Goal: Task Accomplishment & Management: Manage account settings

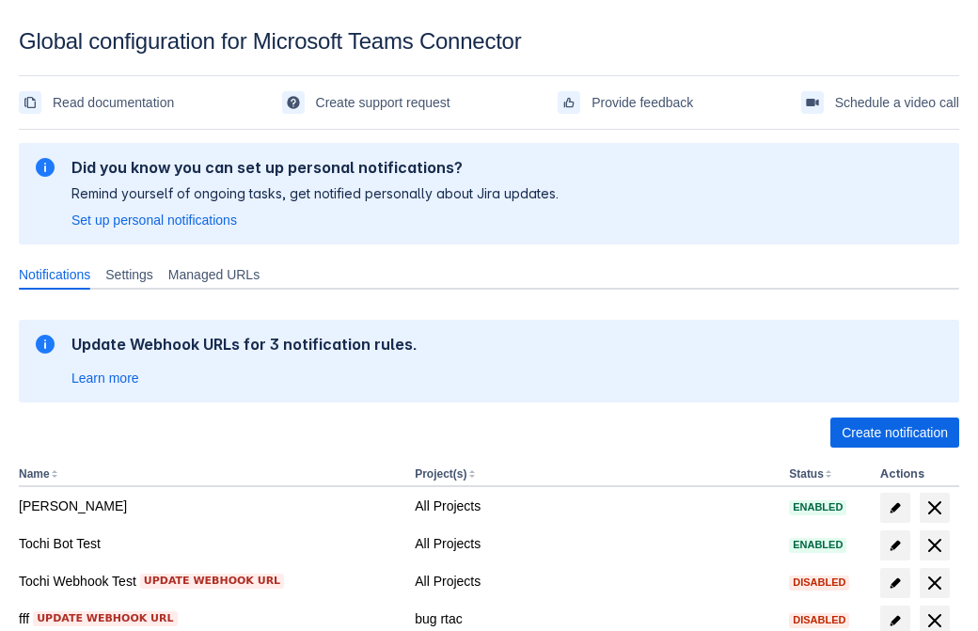
click at [894, 432] on span "Create notification" at bounding box center [894, 432] width 106 height 30
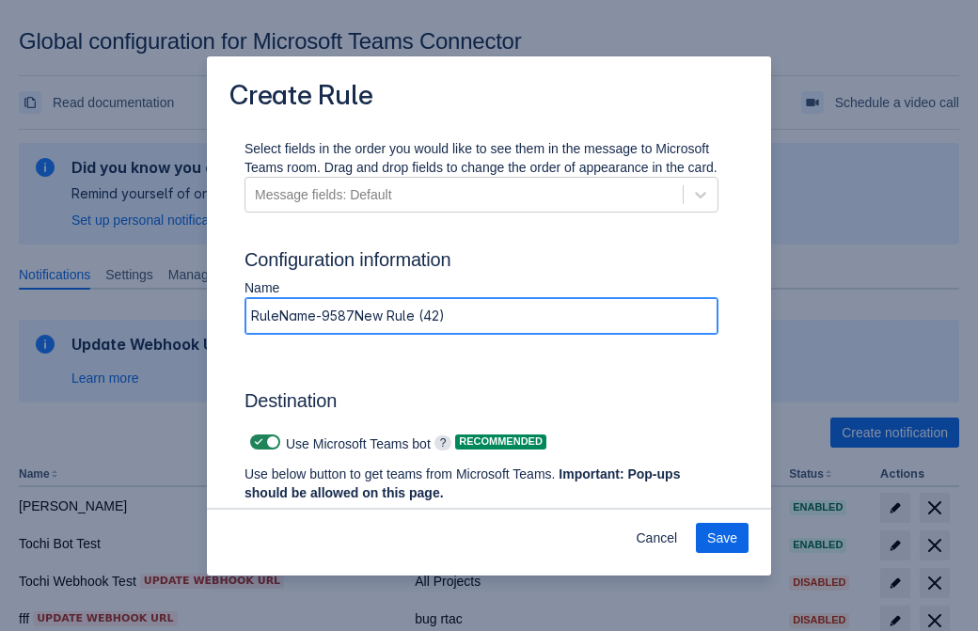
type input "RuleName-95879New Rule (42)"
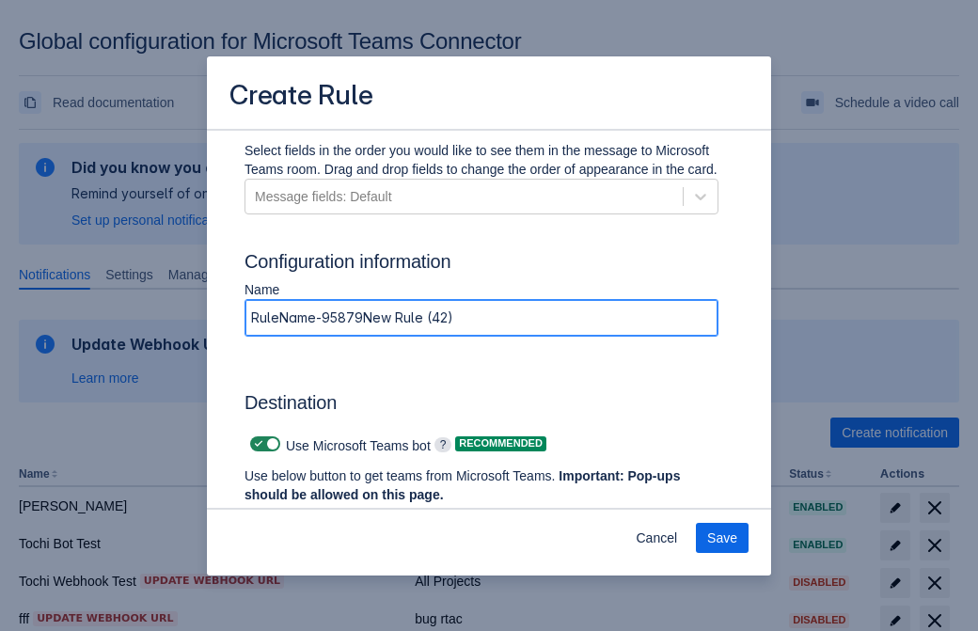
scroll to position [1444, 0]
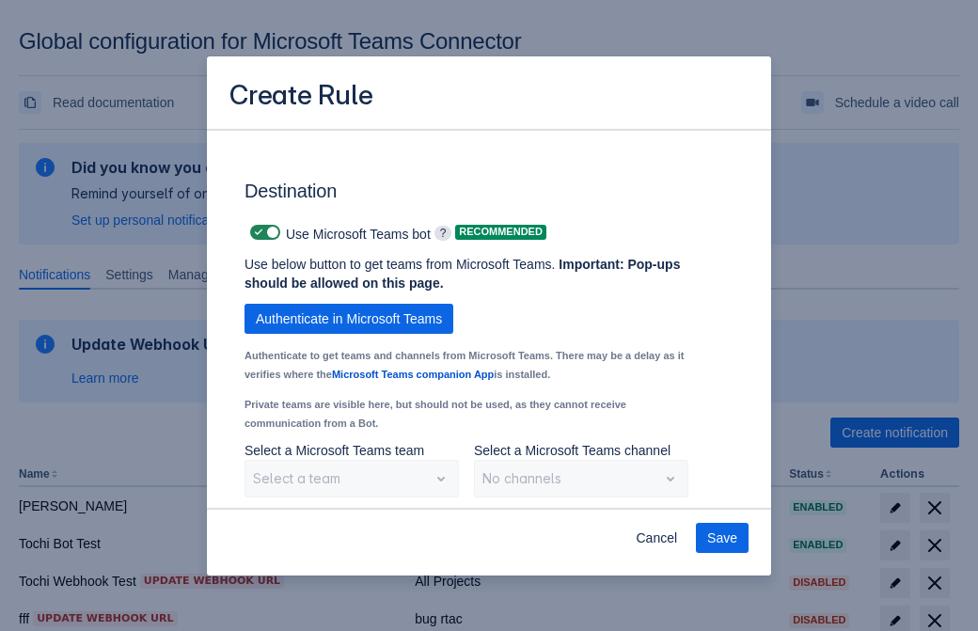
click at [349, 319] on span "Authenticate in Microsoft Teams" at bounding box center [349, 319] width 186 height 30
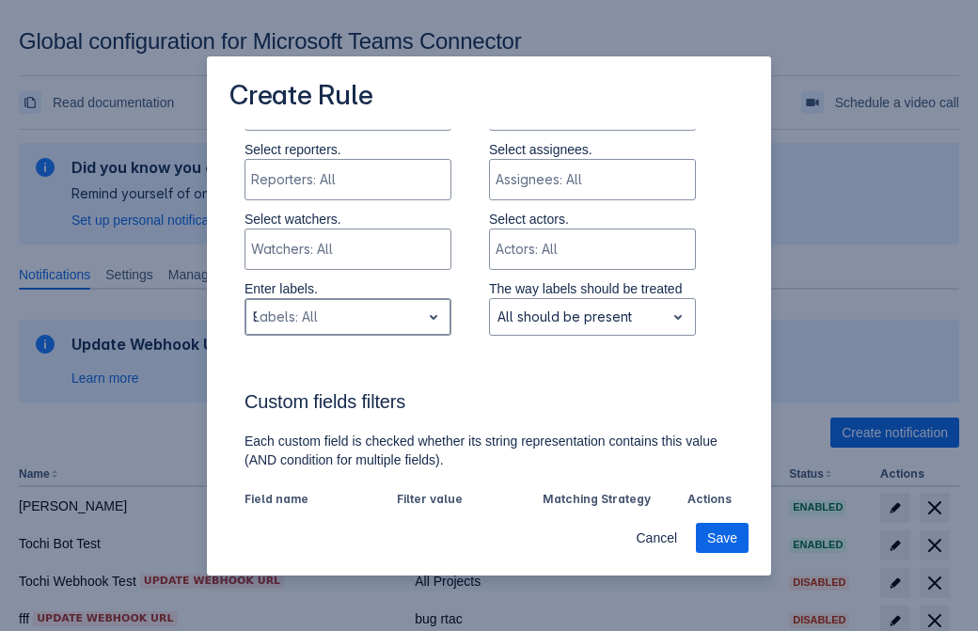
type input "95879_label"
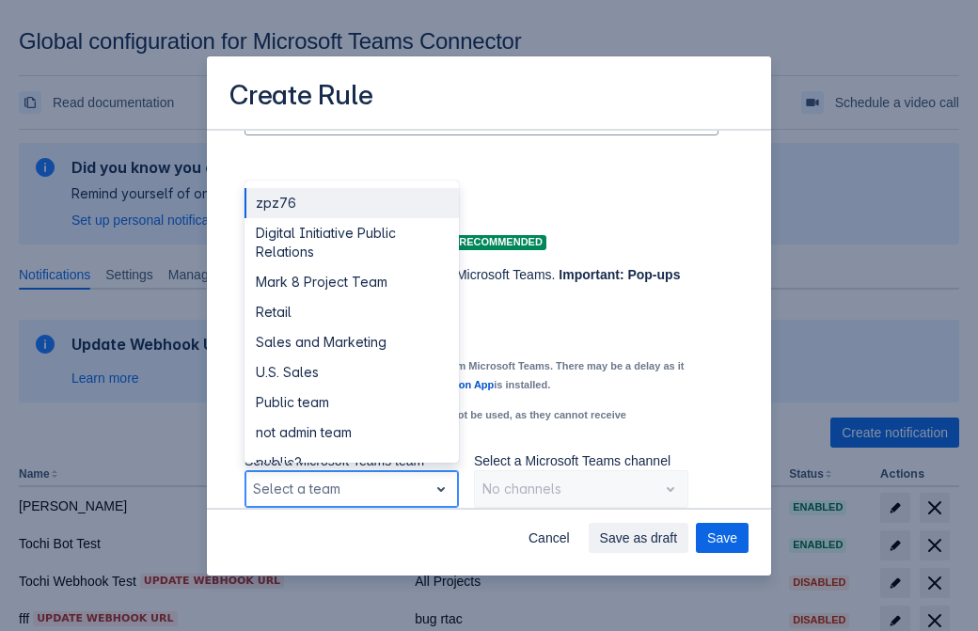
click at [351, 312] on div "Retail" at bounding box center [351, 312] width 214 height 30
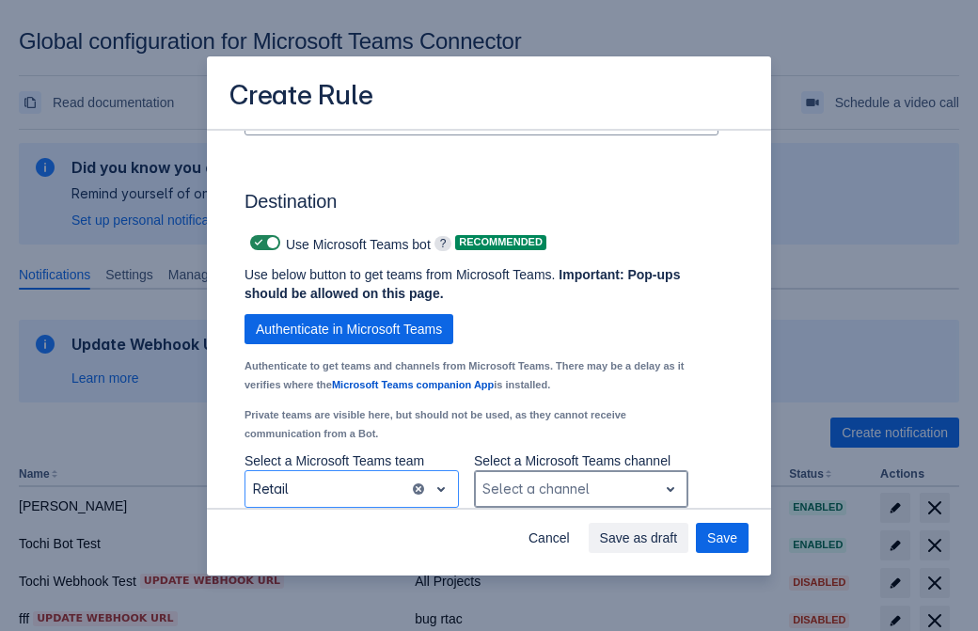
click at [580, 489] on div "Scrollable content" at bounding box center [565, 489] width 167 height 23
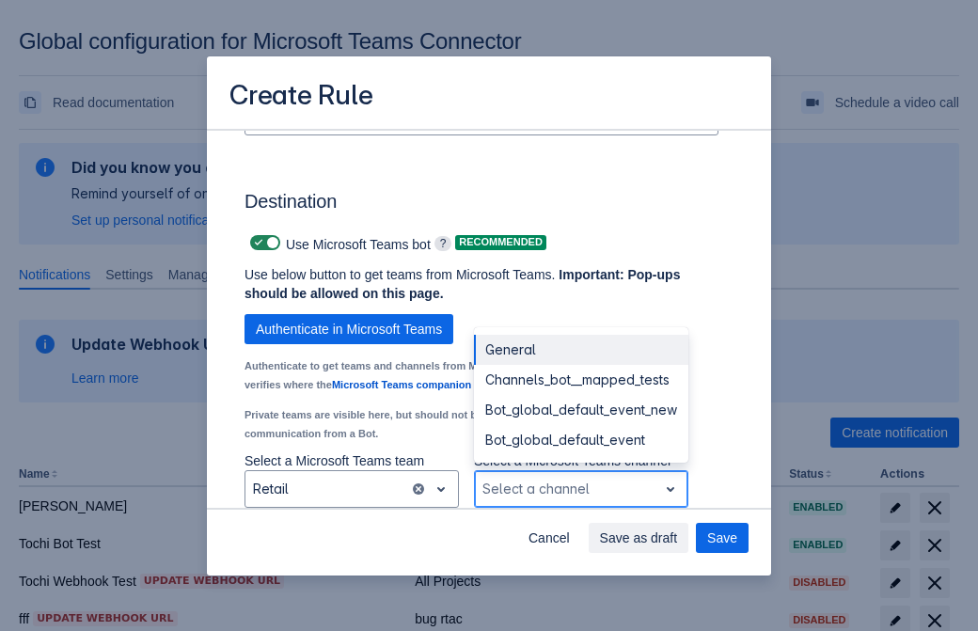
click at [580, 440] on div "Bot_global_default_event" at bounding box center [581, 440] width 214 height 30
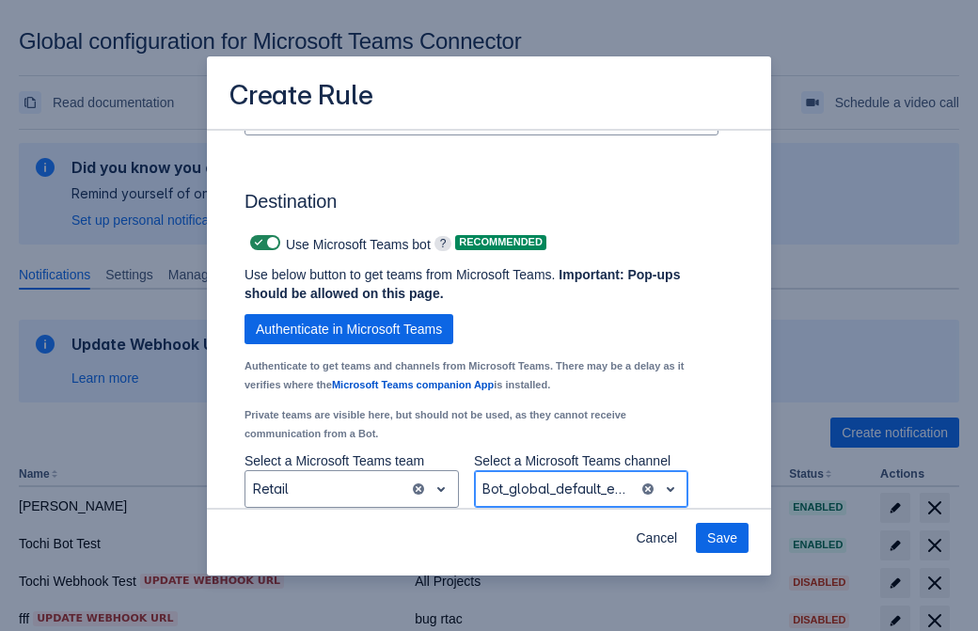
click at [722, 538] on span "Save" at bounding box center [722, 538] width 30 height 30
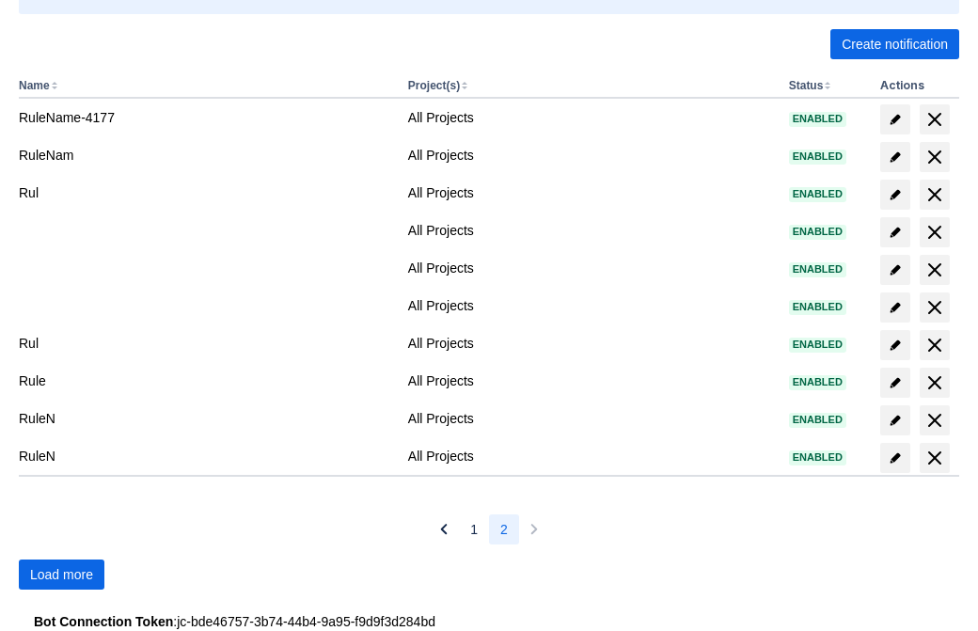
click at [61, 574] on span "Load more" at bounding box center [61, 574] width 63 height 30
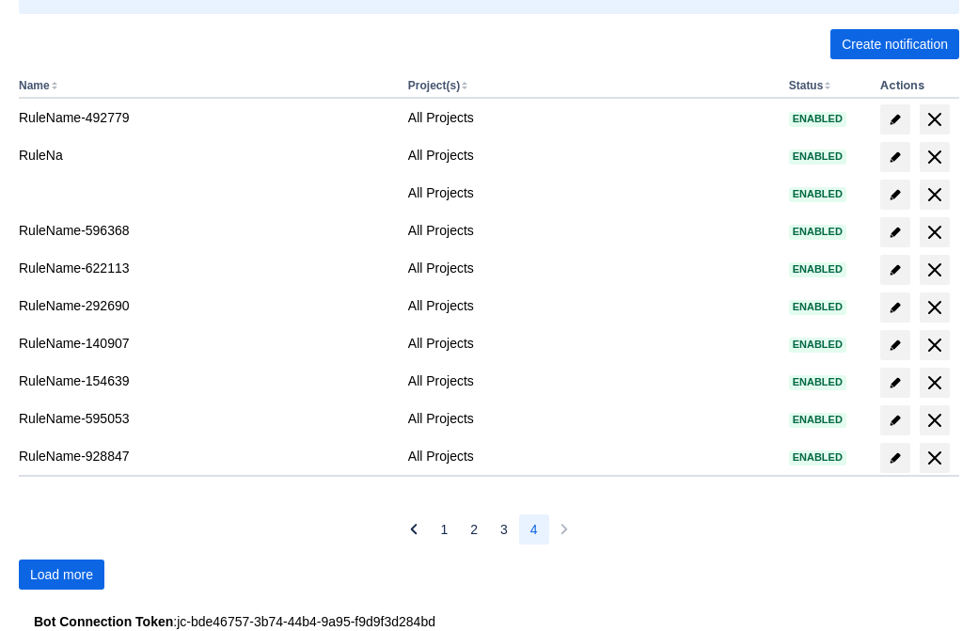
click at [61, 574] on span "Load more" at bounding box center [61, 574] width 63 height 30
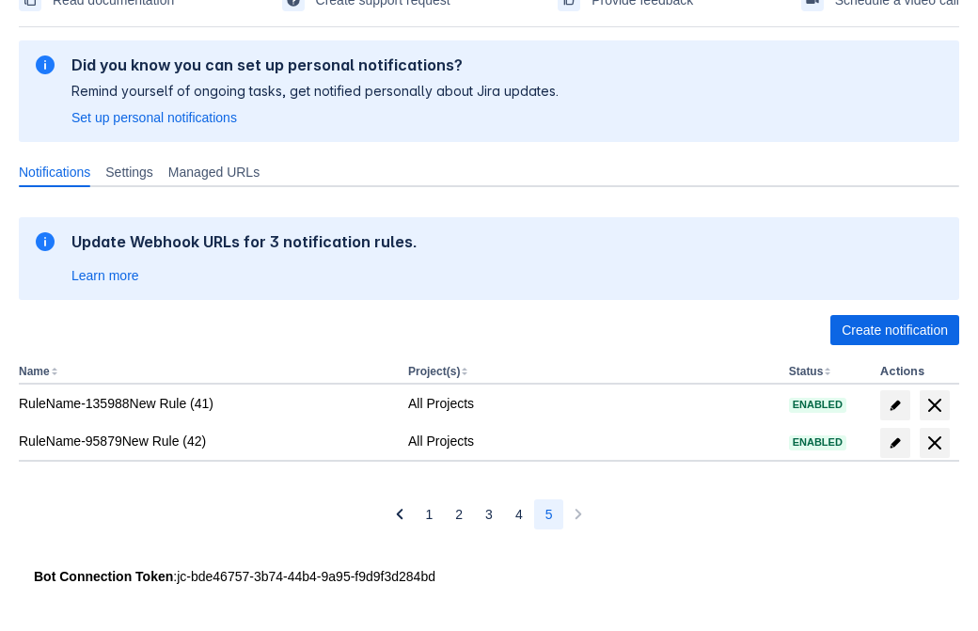
scroll to position [102, 0]
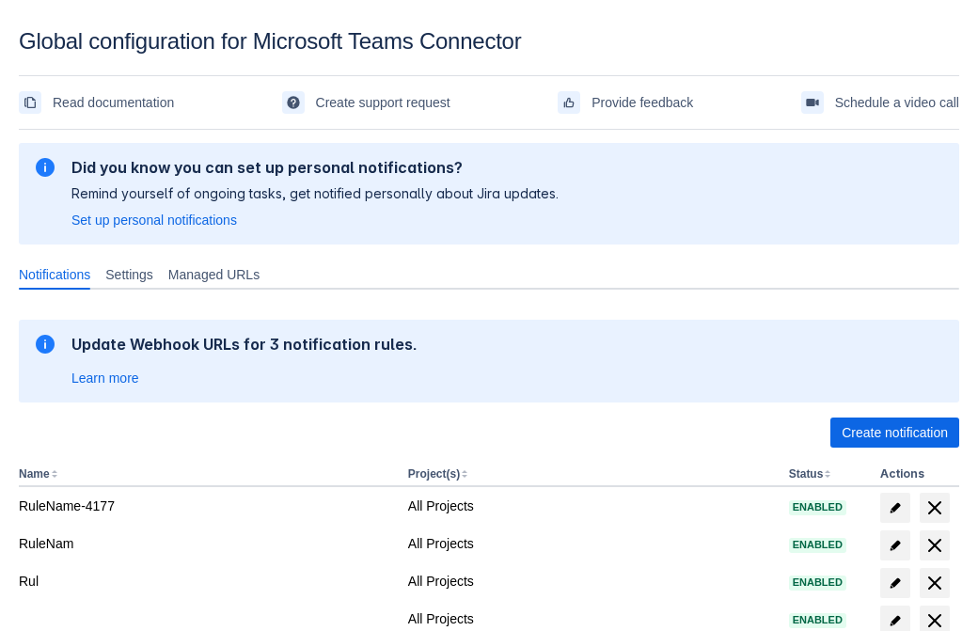
scroll to position [388, 0]
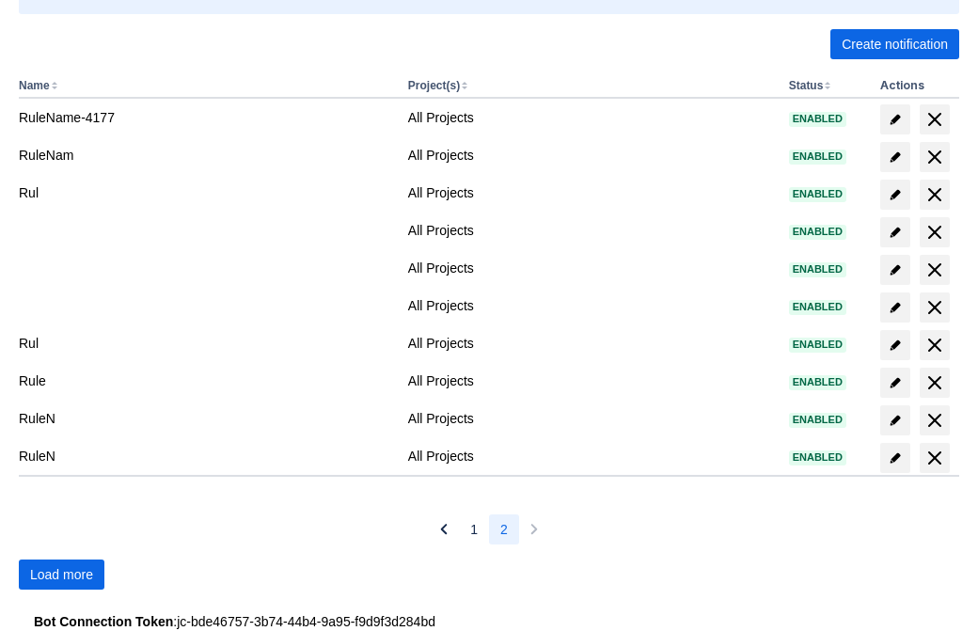
click at [61, 574] on span "Load more" at bounding box center [61, 574] width 63 height 30
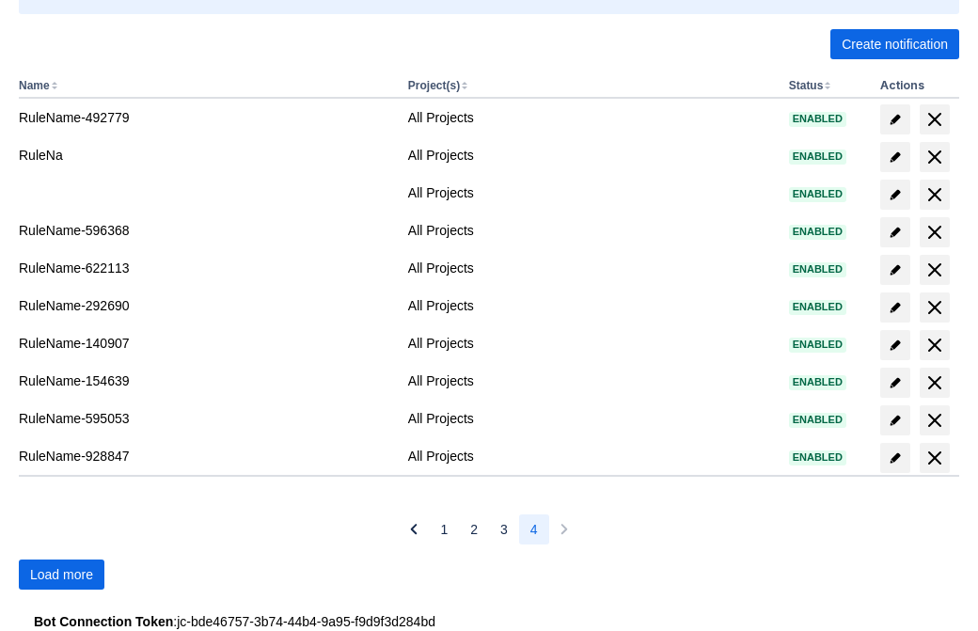
click at [61, 574] on span "Load more" at bounding box center [61, 574] width 63 height 30
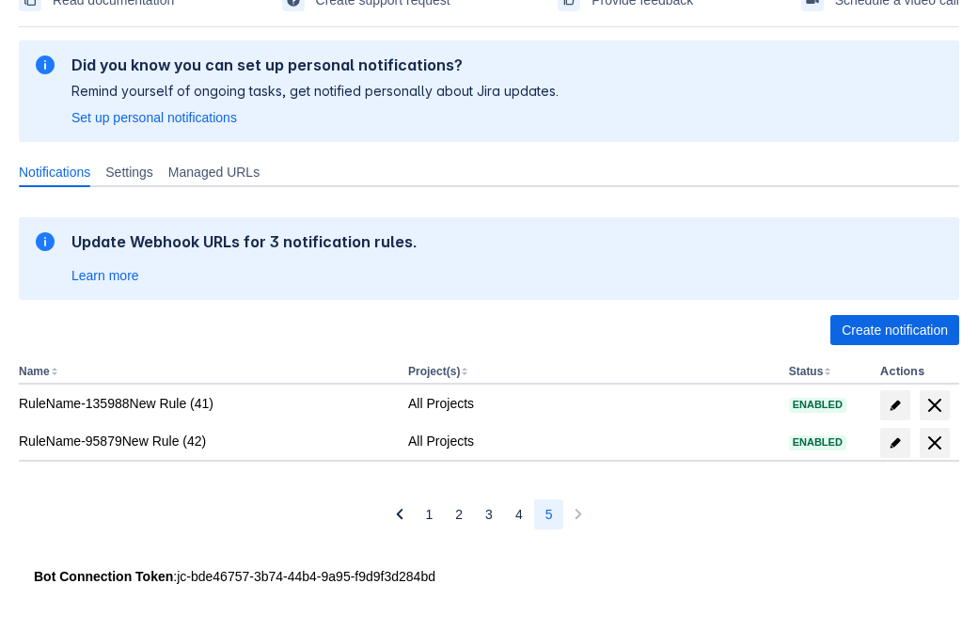
click at [933, 443] on span "delete" at bounding box center [934, 442] width 23 height 23
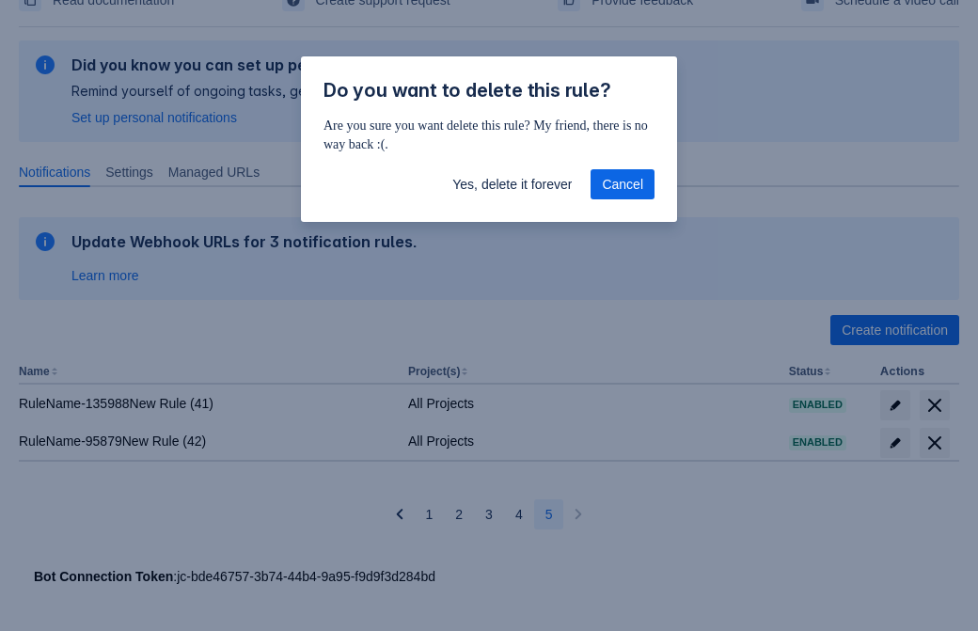
click at [511, 184] on span "Yes, delete it forever" at bounding box center [511, 184] width 119 height 30
